Goal: Task Accomplishment & Management: Manage account settings

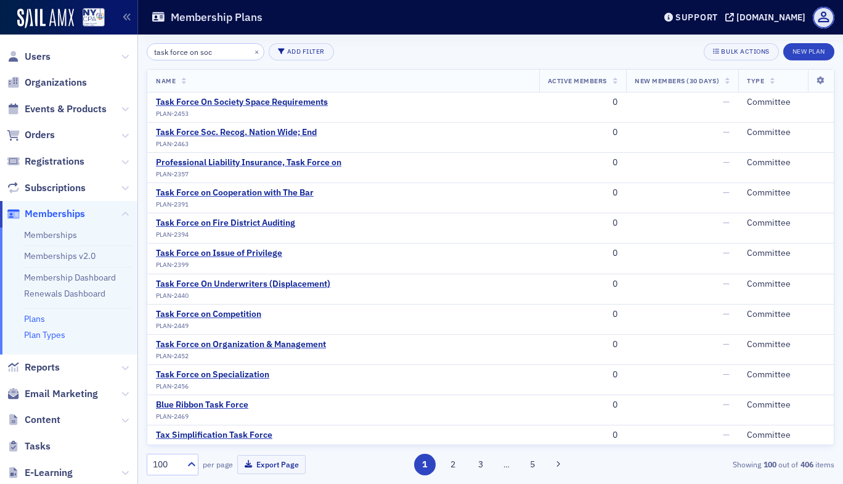
click at [50, 332] on link "Plan Types" at bounding box center [44, 334] width 41 height 11
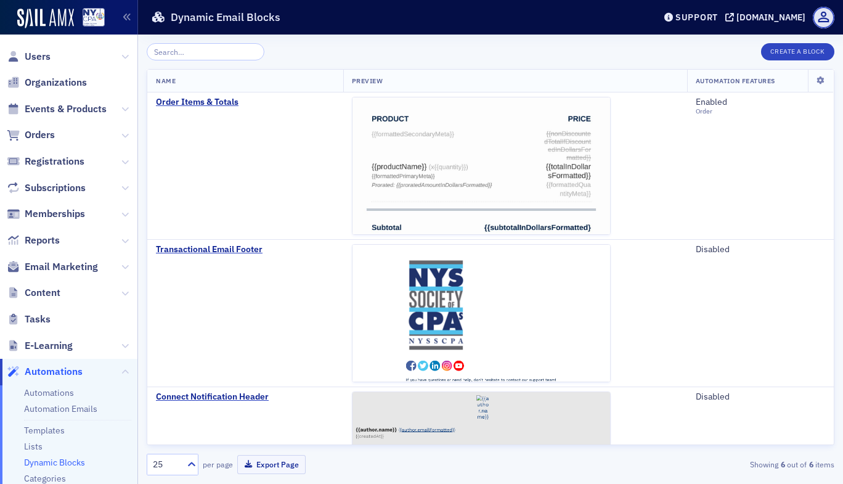
scroll to position [241, 0]
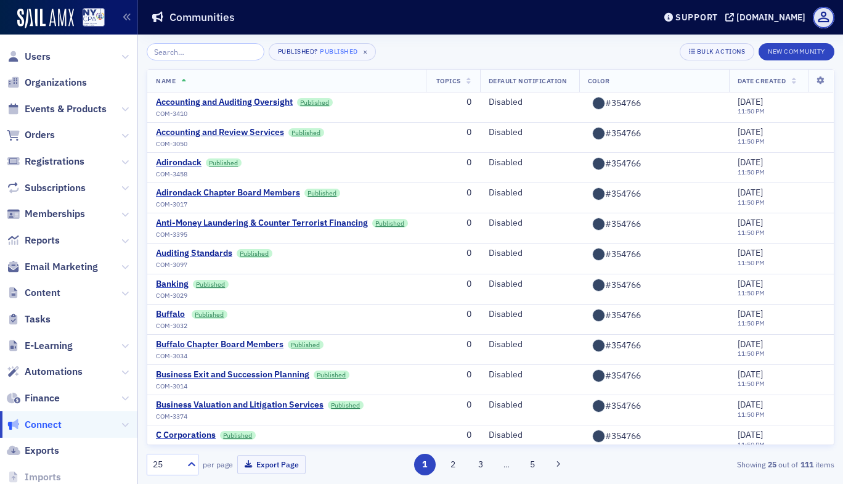
click at [57, 52] on span "Users" at bounding box center [68, 56] width 137 height 27
click at [43, 52] on span "Users" at bounding box center [38, 57] width 26 height 14
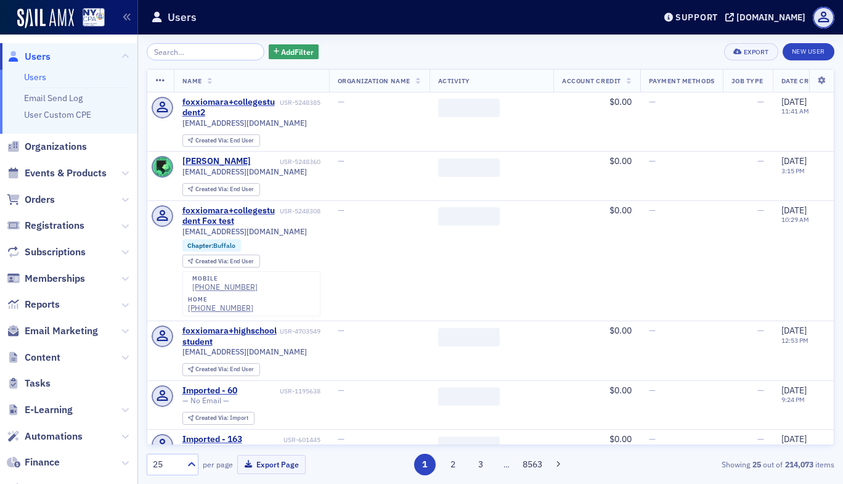
click at [197, 51] on input "search" at bounding box center [206, 51] width 118 height 17
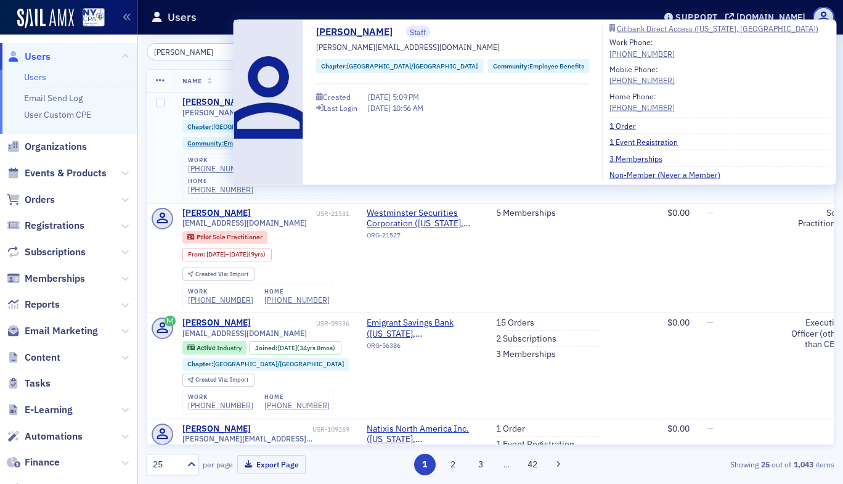
type input "beth carlson"
click at [210, 102] on div "Beth Carlson" at bounding box center [216, 102] width 68 height 11
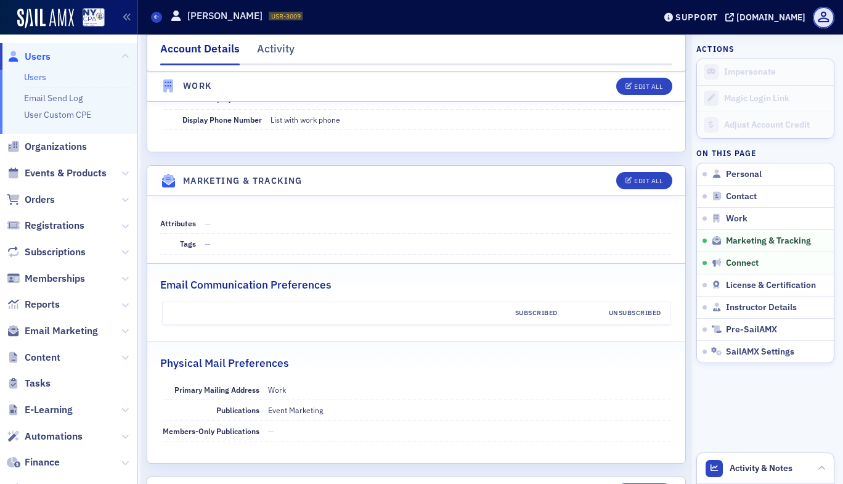
scroll to position [1572, 0]
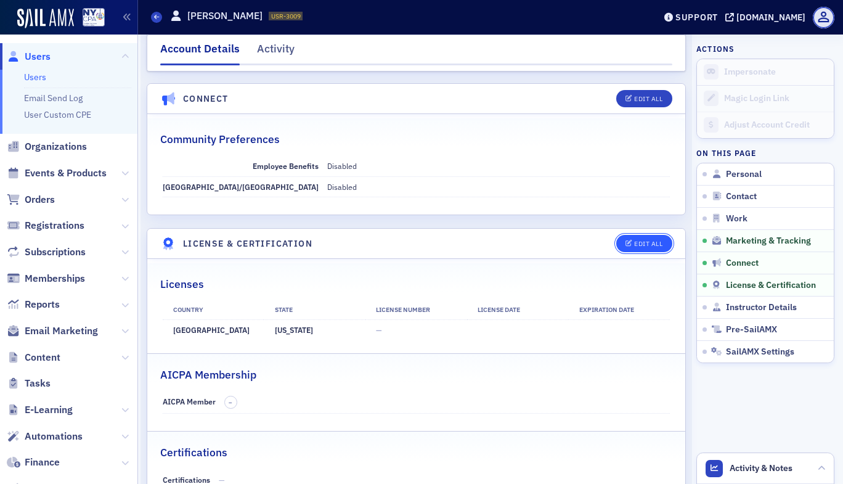
click at [619, 238] on button "Edit All" at bounding box center [643, 243] width 55 height 17
select select "US"
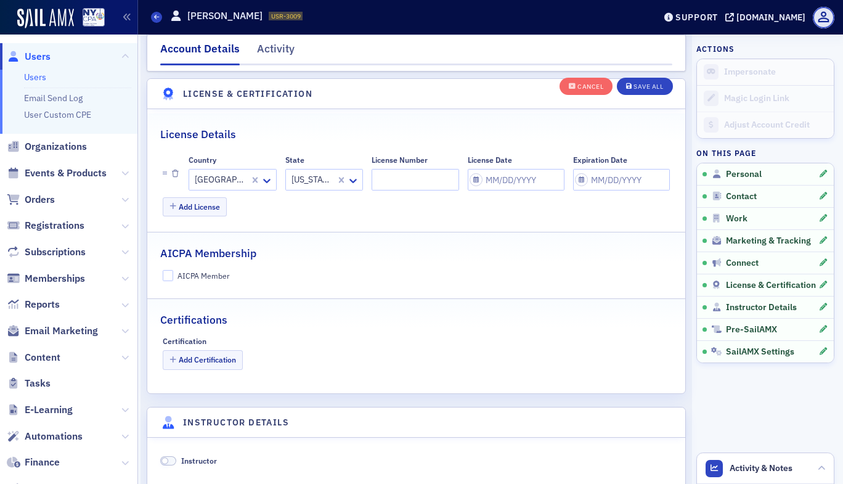
scroll to position [2198, 0]
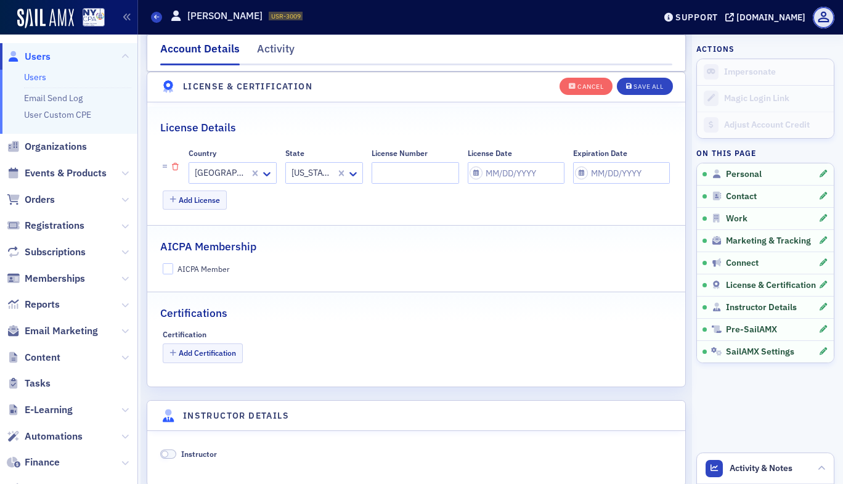
click at [173, 167] on icon "button" at bounding box center [175, 166] width 7 height 7
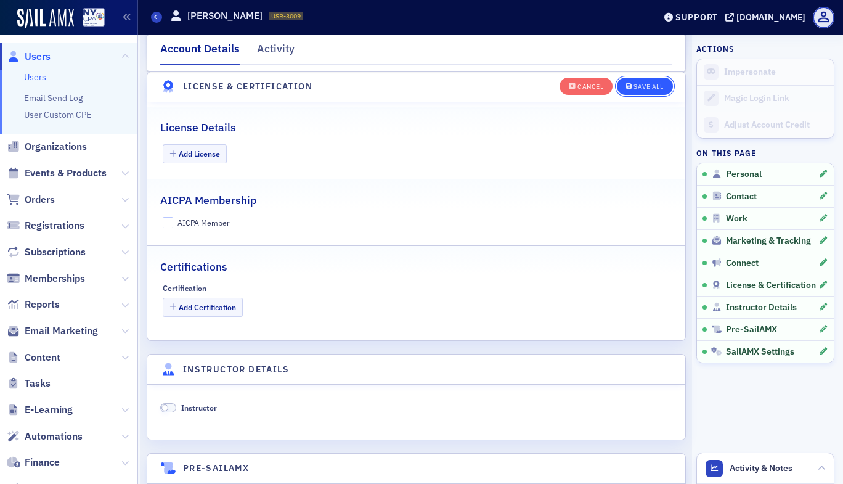
click at [646, 83] on div "Save All" at bounding box center [649, 86] width 30 height 7
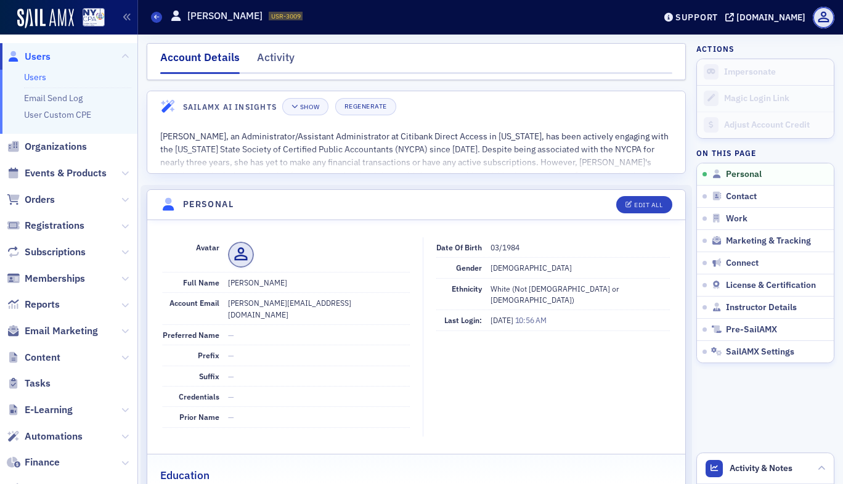
scroll to position [393, 0]
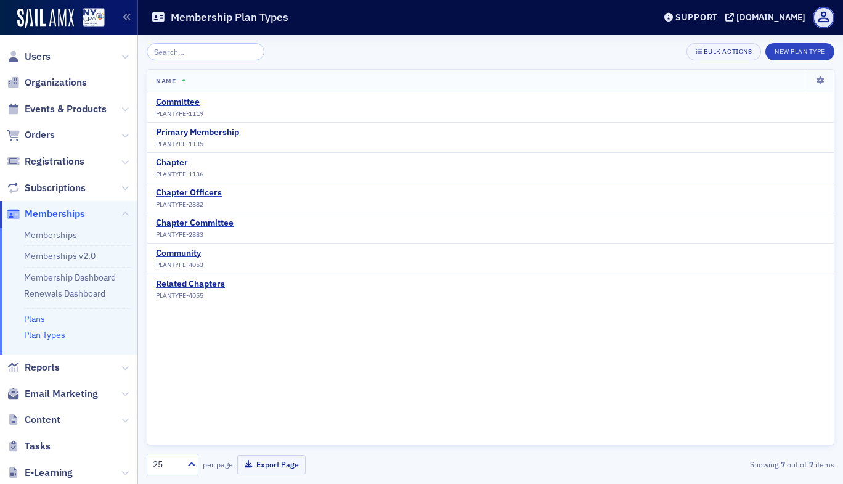
click at [44, 318] on link "Plans" at bounding box center [34, 318] width 21 height 11
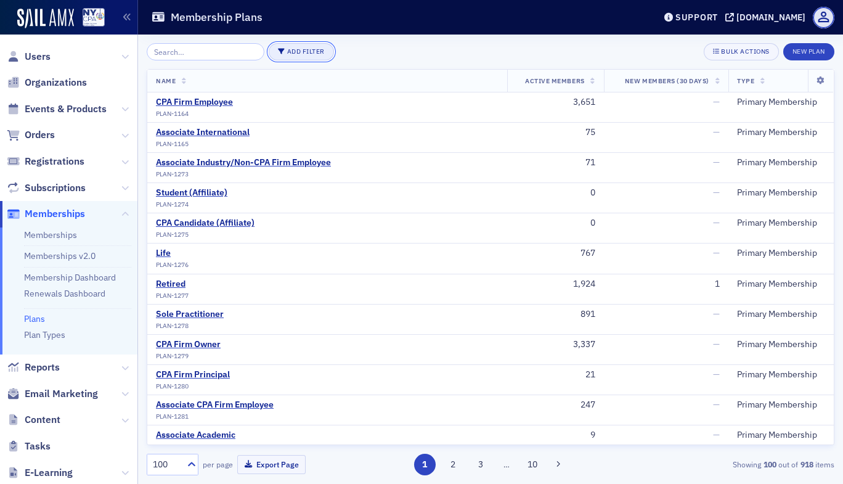
click at [296, 57] on button "Add Filter" at bounding box center [301, 51] width 65 height 17
click at [349, 56] on div "Plan Type" at bounding box center [346, 51] width 33 height 11
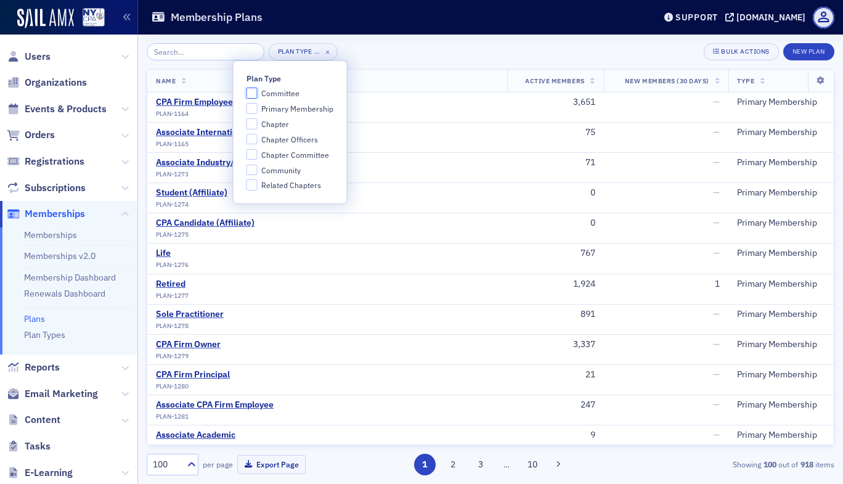
click at [251, 96] on input "Committee" at bounding box center [252, 93] width 11 height 11
checkbox input "true"
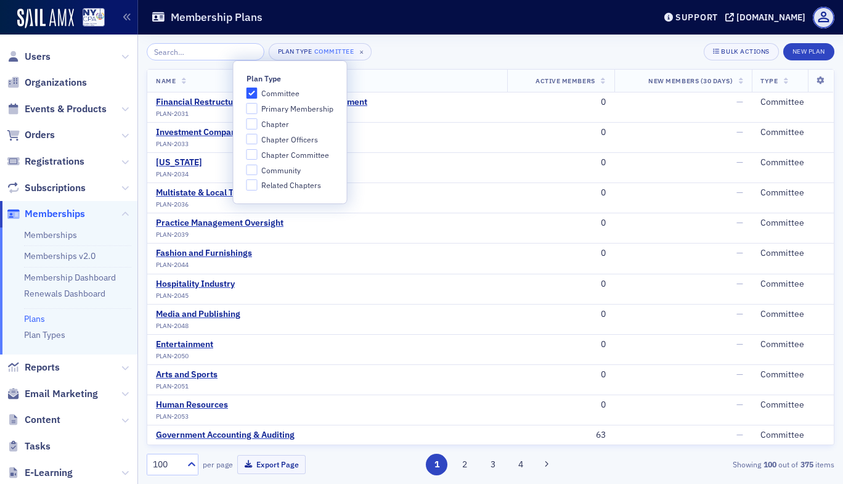
click at [402, 50] on div "Plan Type Committee × Bulk Actions New Plan" at bounding box center [491, 51] width 688 height 17
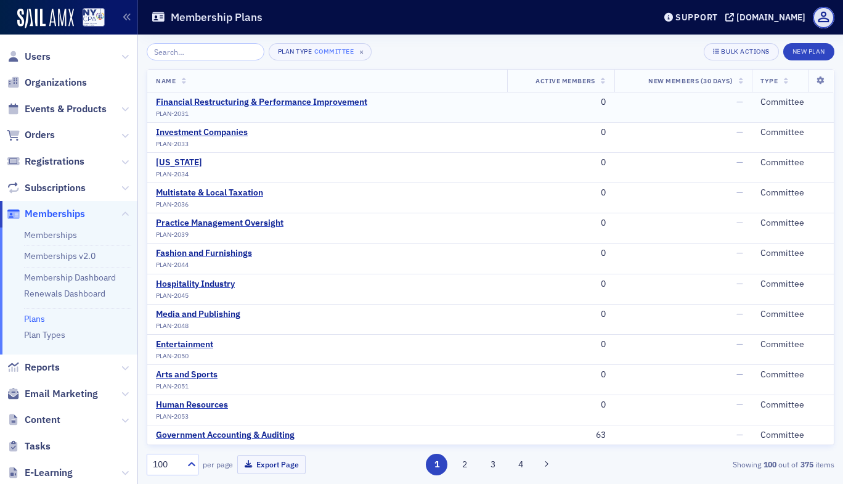
click at [345, 100] on div "Financial Restructuring & Performance Improvement" at bounding box center [261, 102] width 211 height 11
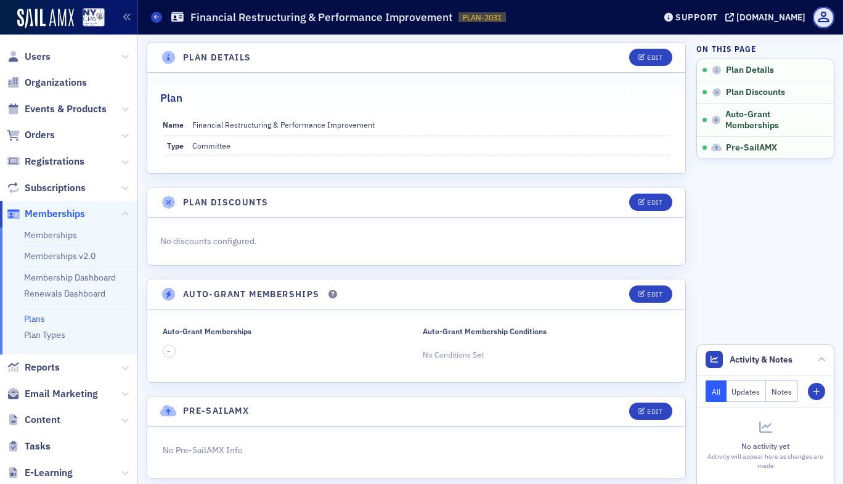
scroll to position [186, 0]
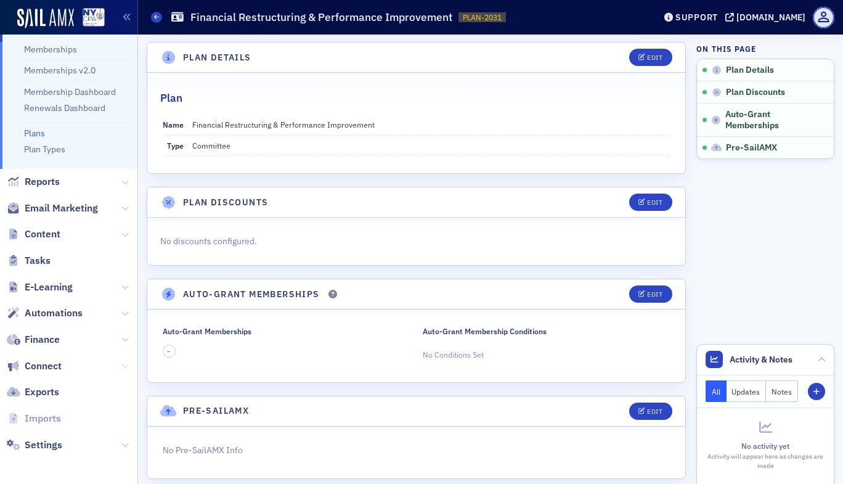
click at [121, 361] on button at bounding box center [124, 366] width 7 height 14
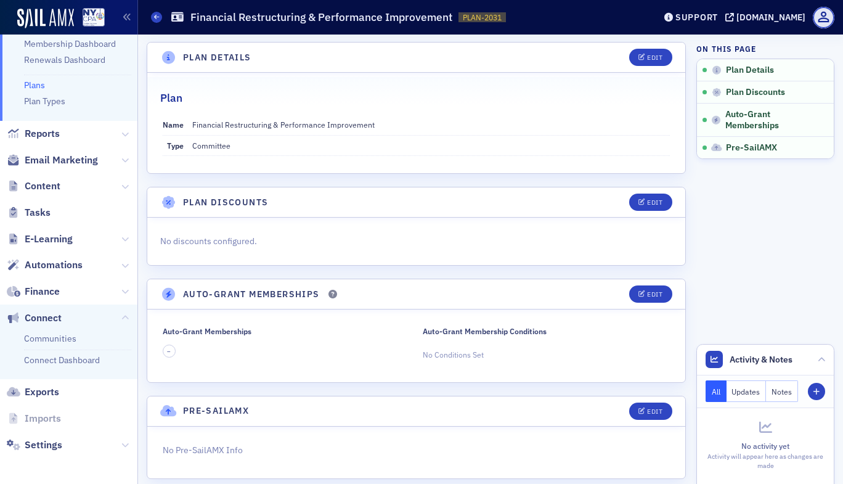
scroll to position [0, 0]
